Goal: Information Seeking & Learning: Check status

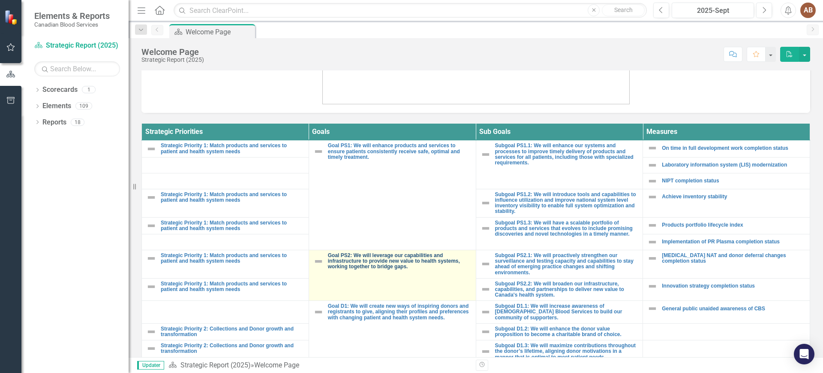
scroll to position [324, 0]
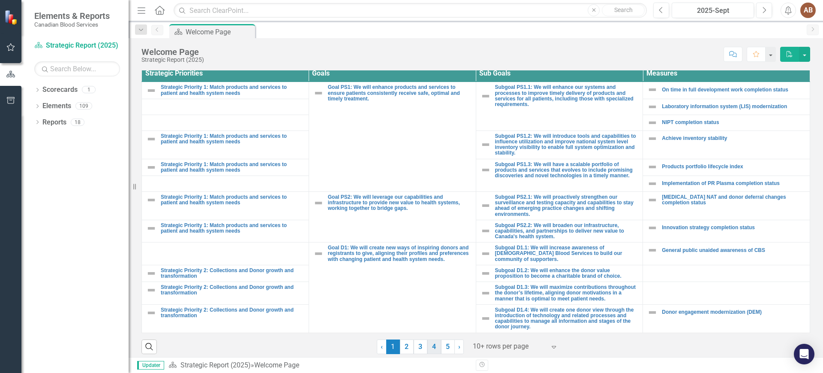
click at [434, 344] on link "4" at bounding box center [435, 346] width 14 height 15
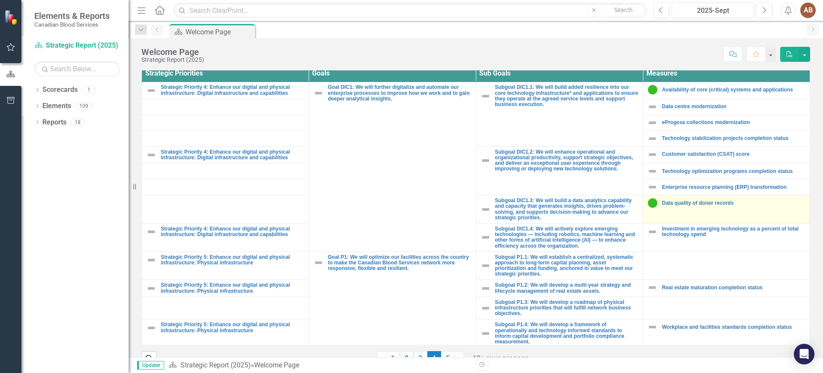
click at [705, 198] on div "Data quality of donor records" at bounding box center [727, 203] width 158 height 10
click at [705, 201] on link "Data quality of donor records" at bounding box center [734, 203] width 144 height 6
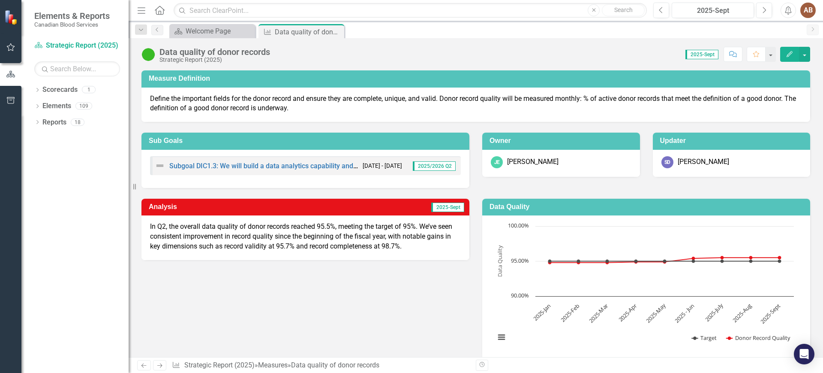
drag, startPoint x: 402, startPoint y: 242, endPoint x: 272, endPoint y: 227, distance: 130.9
click at [274, 227] on span "In Q2, the overall data quality of donor records reached 95.5%, meeting the tar…" at bounding box center [301, 236] width 302 height 28
drag, startPoint x: 192, startPoint y: 226, endPoint x: 244, endPoint y: 241, distance: 54.4
click at [235, 249] on span "In Q2, the overall data quality of donor records reached 95.5%, meeting the tar…" at bounding box center [301, 236] width 302 height 28
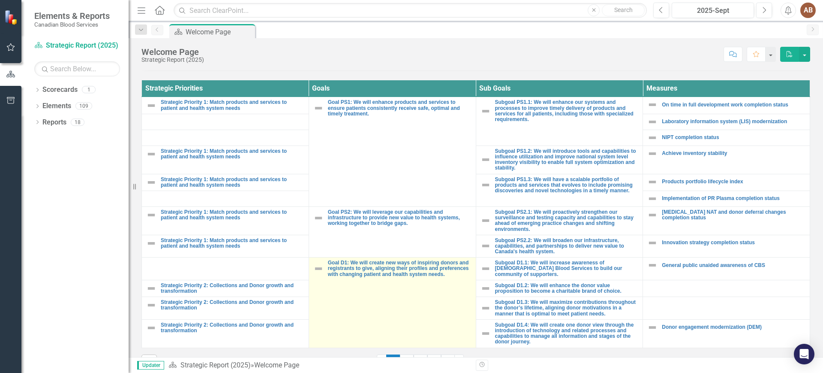
scroll to position [324, 0]
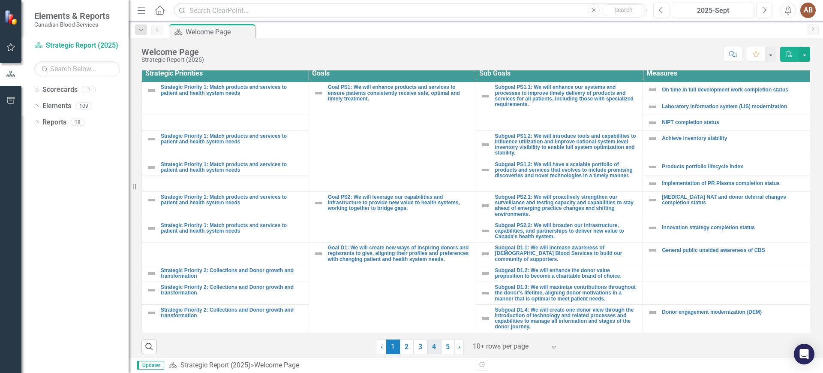
click at [434, 344] on link "4" at bounding box center [435, 346] width 14 height 15
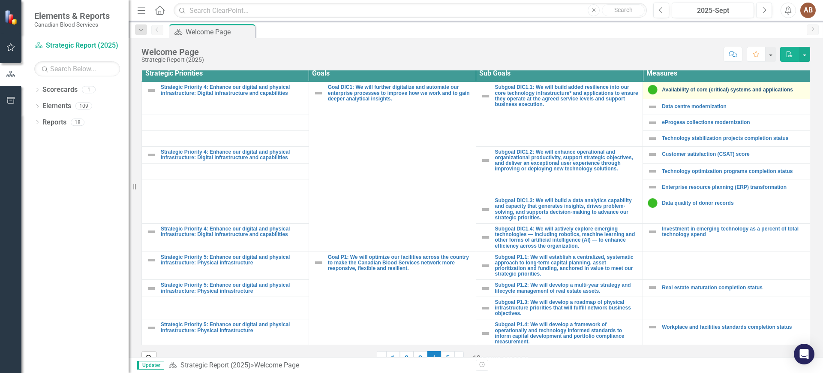
click at [711, 87] on link "Availability of core (critical) systems and applications" at bounding box center [734, 90] width 144 height 6
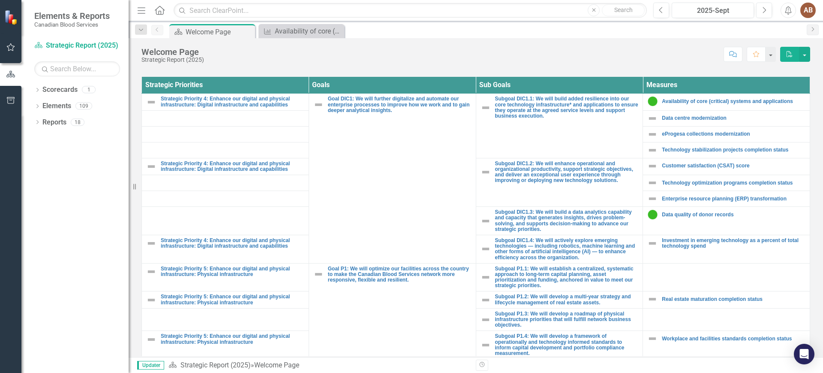
scroll to position [322, 0]
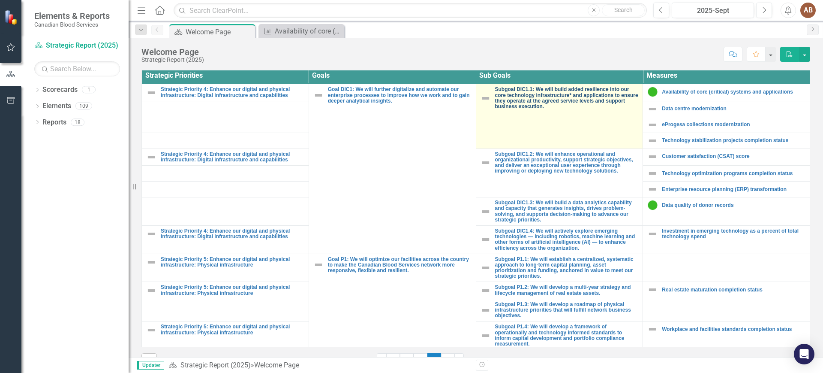
click at [585, 93] on link "Subgoal DIC1.1: We will build added resilience into our core technology infrast…" at bounding box center [567, 98] width 144 height 23
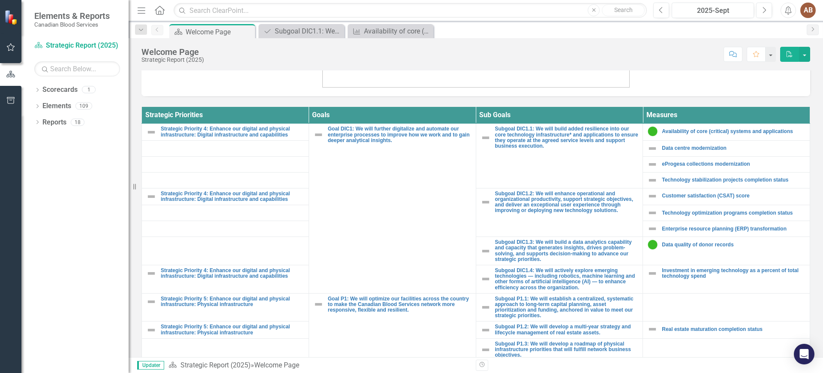
scroll to position [293, 0]
